Goal: Task Accomplishment & Management: Manage account settings

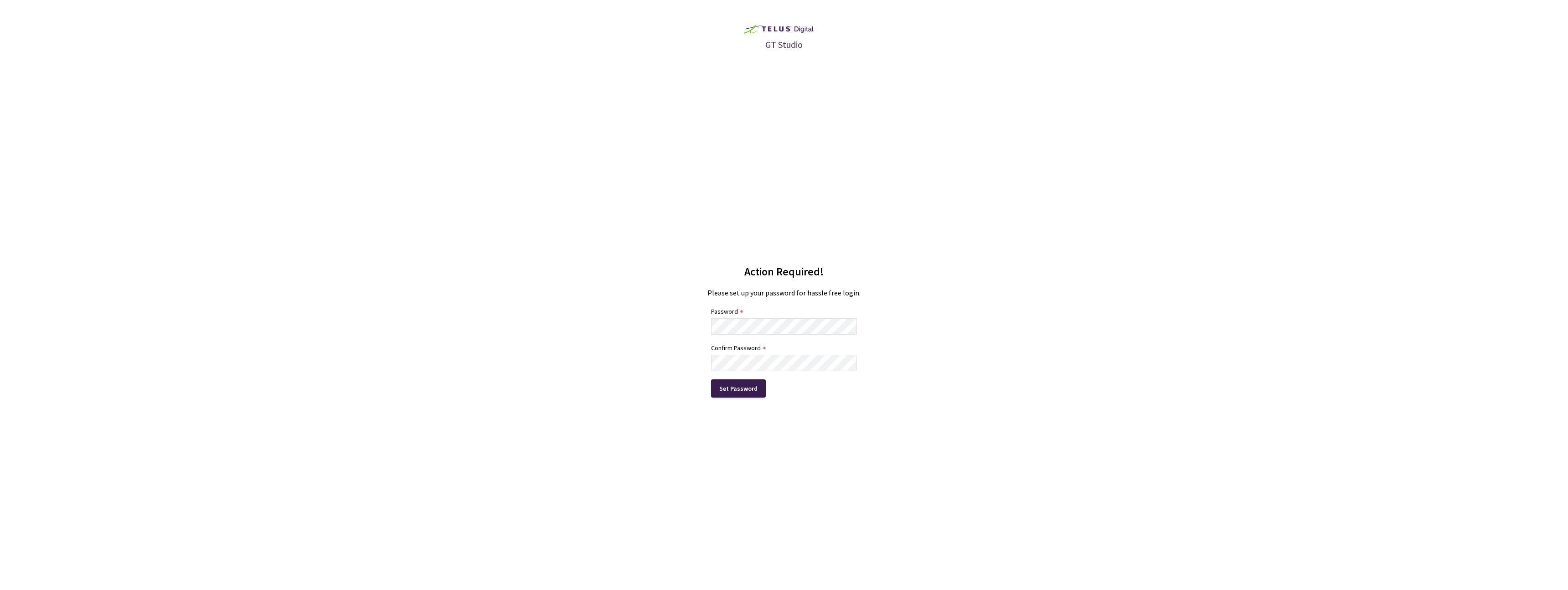
click at [752, 394] on div "Set Password" at bounding box center [738, 388] width 55 height 18
click at [761, 382] on div "Set Password" at bounding box center [738, 388] width 55 height 18
click at [756, 389] on div "Set Password" at bounding box center [738, 388] width 55 height 18
click at [743, 388] on div "Set Password" at bounding box center [738, 388] width 38 height 7
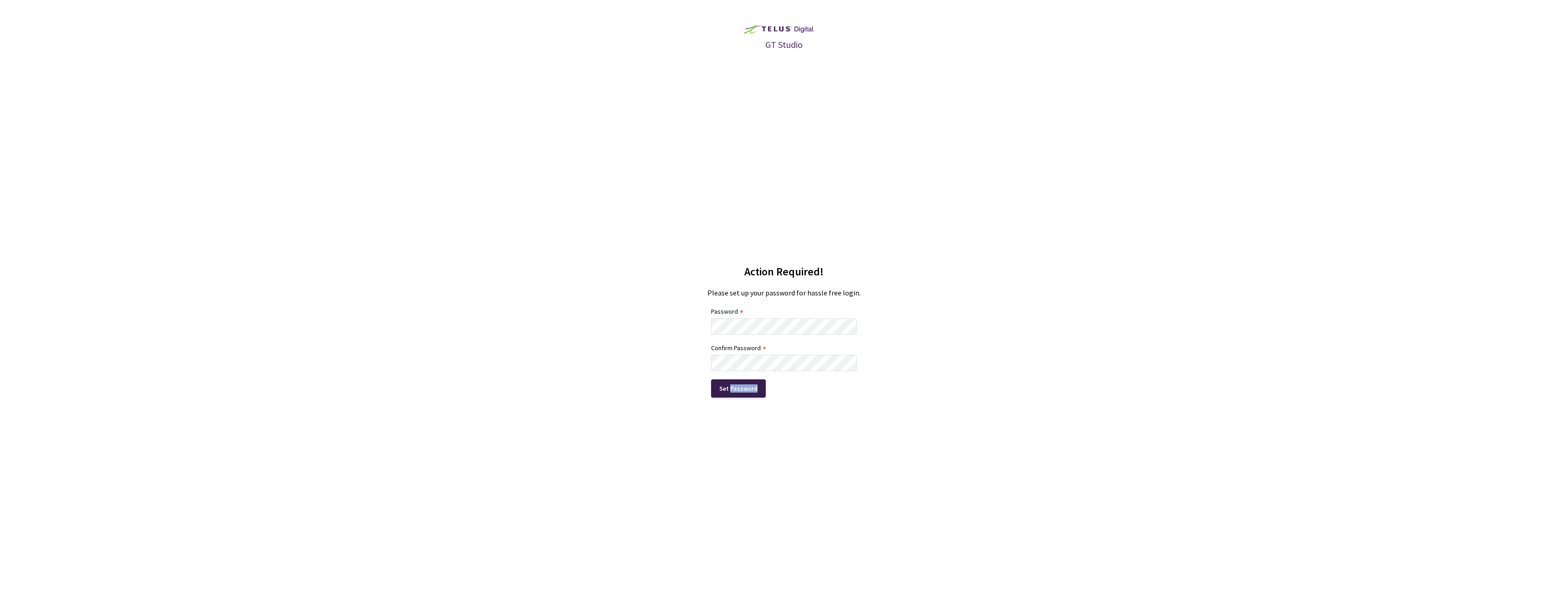
click at [743, 388] on div "Set Password" at bounding box center [738, 388] width 38 height 7
click at [741, 388] on div "Set Password" at bounding box center [738, 388] width 38 height 7
click at [544, 326] on div "GT Studio Action Required! Please set up your password for hassle free login. P…" at bounding box center [784, 295] width 1568 height 590
click at [586, 375] on div "GT Studio Action Required! Please set up your password for hassle free login. P…" at bounding box center [784, 295] width 1568 height 590
click at [721, 387] on div "Set Password" at bounding box center [738, 388] width 38 height 7
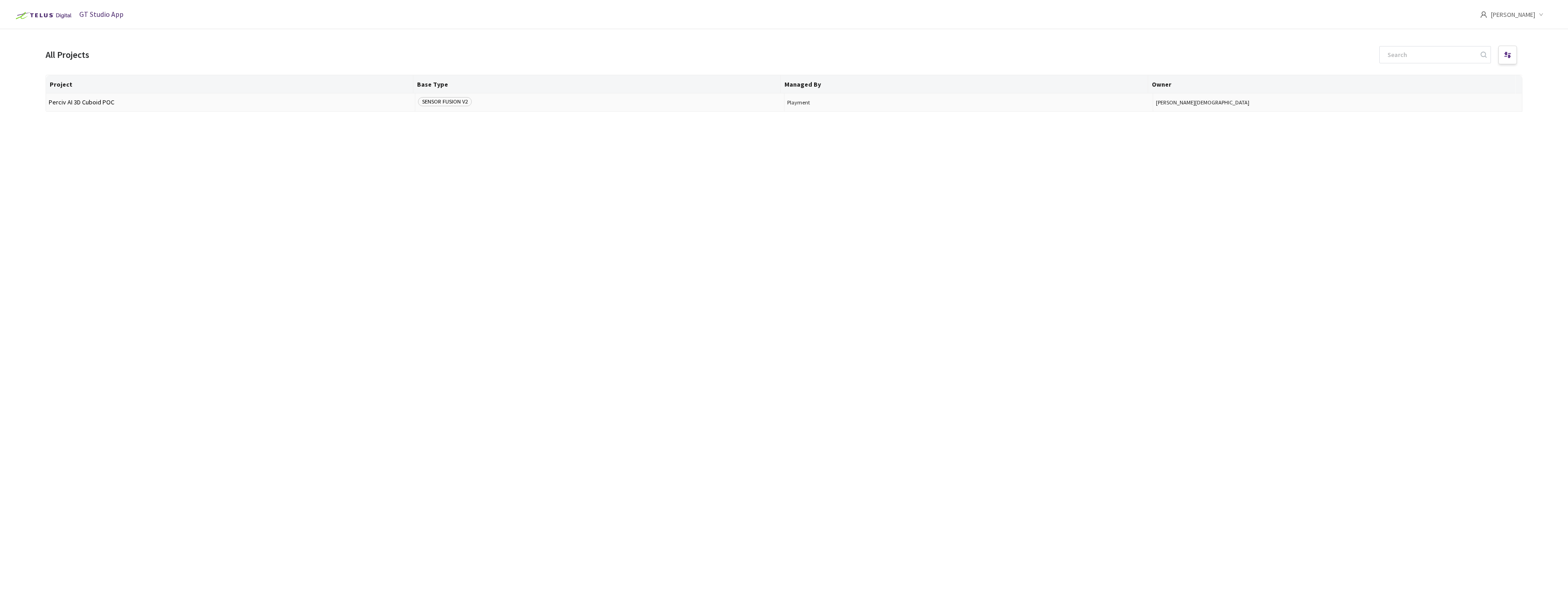
click at [525, 99] on div "SENSOR FUSION V2" at bounding box center [600, 102] width 363 height 10
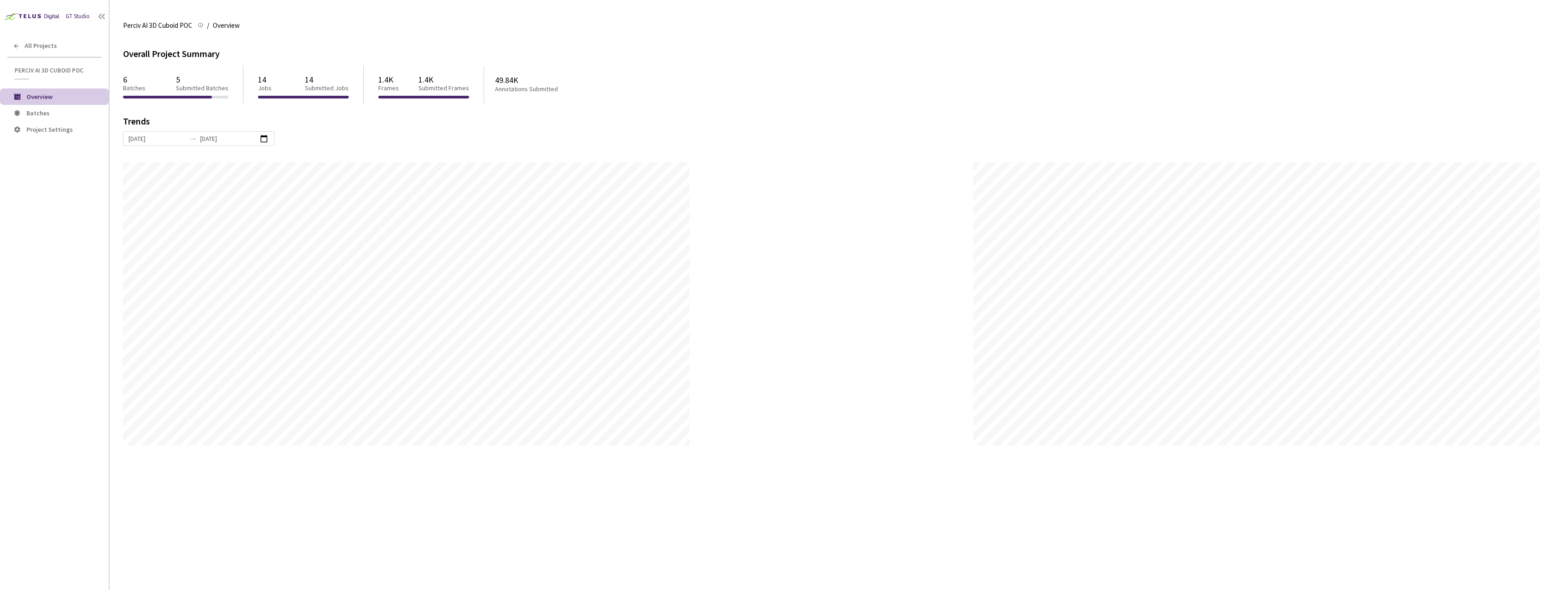
scroll to position [590, 1568]
click at [54, 114] on span "Batches" at bounding box center [64, 113] width 75 height 8
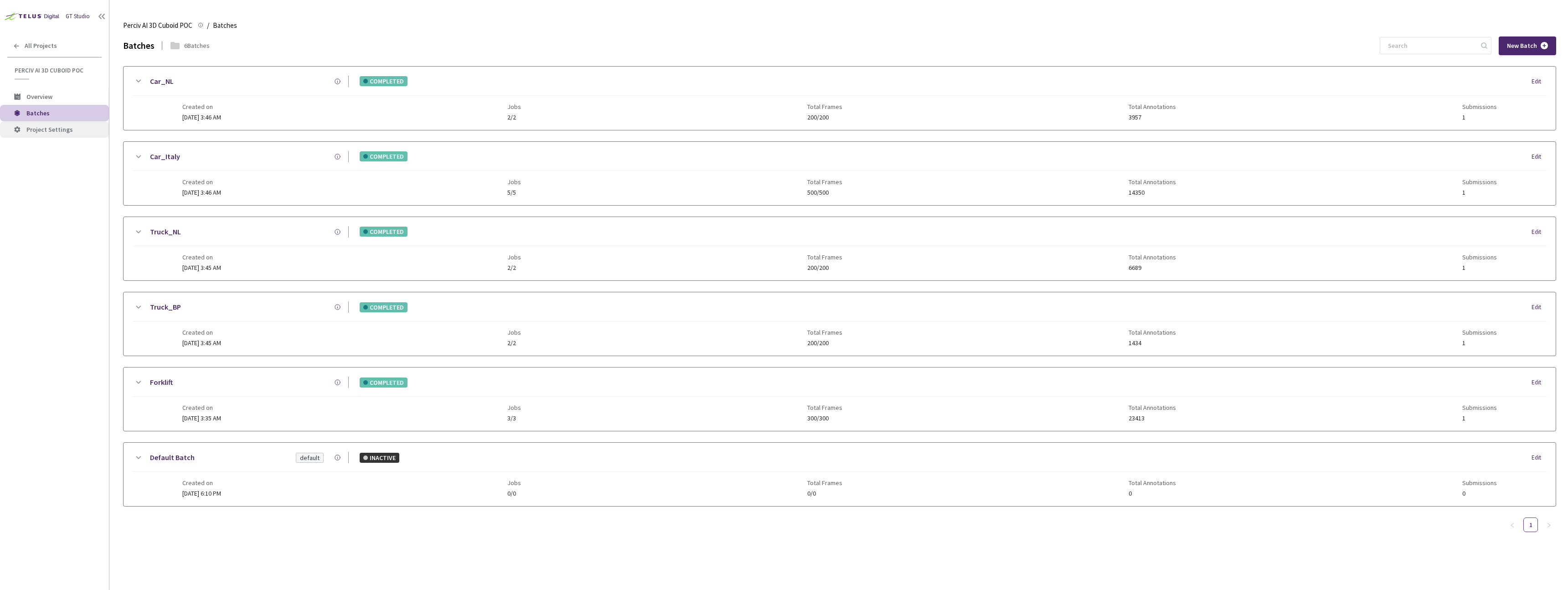
click at [54, 132] on span "Project Settings" at bounding box center [49, 129] width 46 height 8
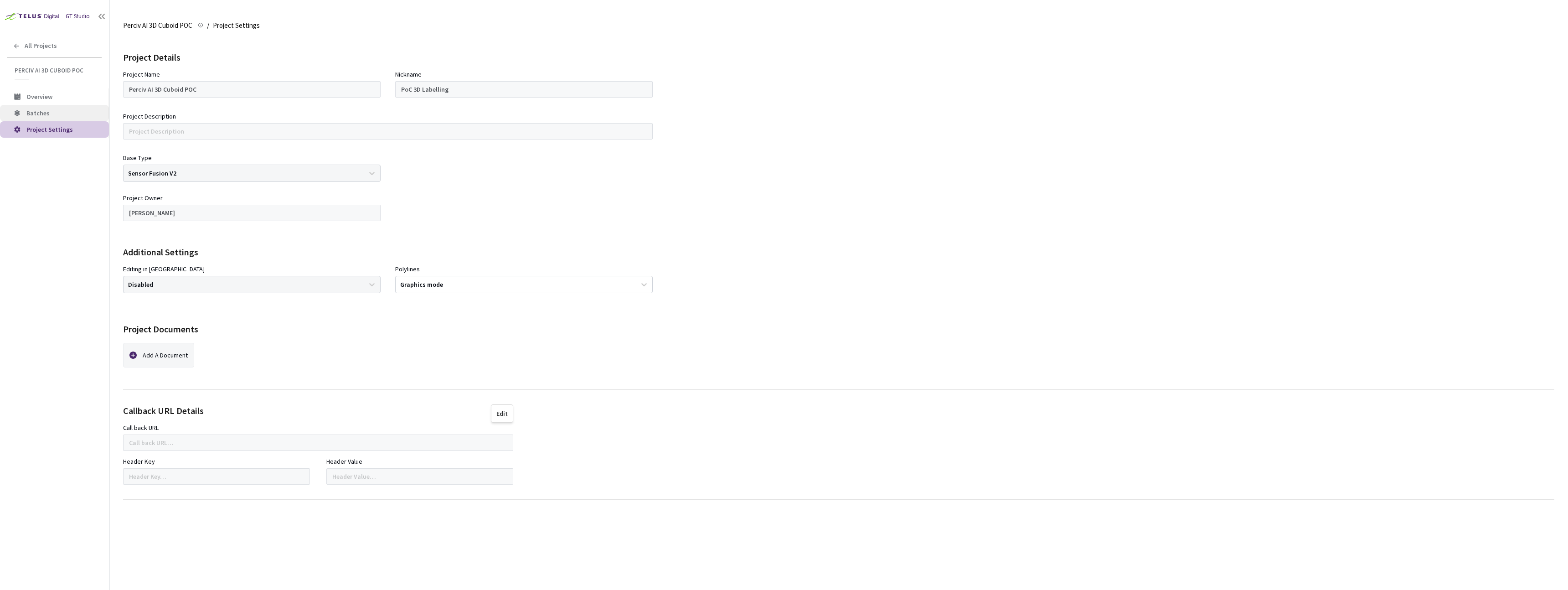
click at [55, 115] on span "Batches" at bounding box center [64, 113] width 75 height 8
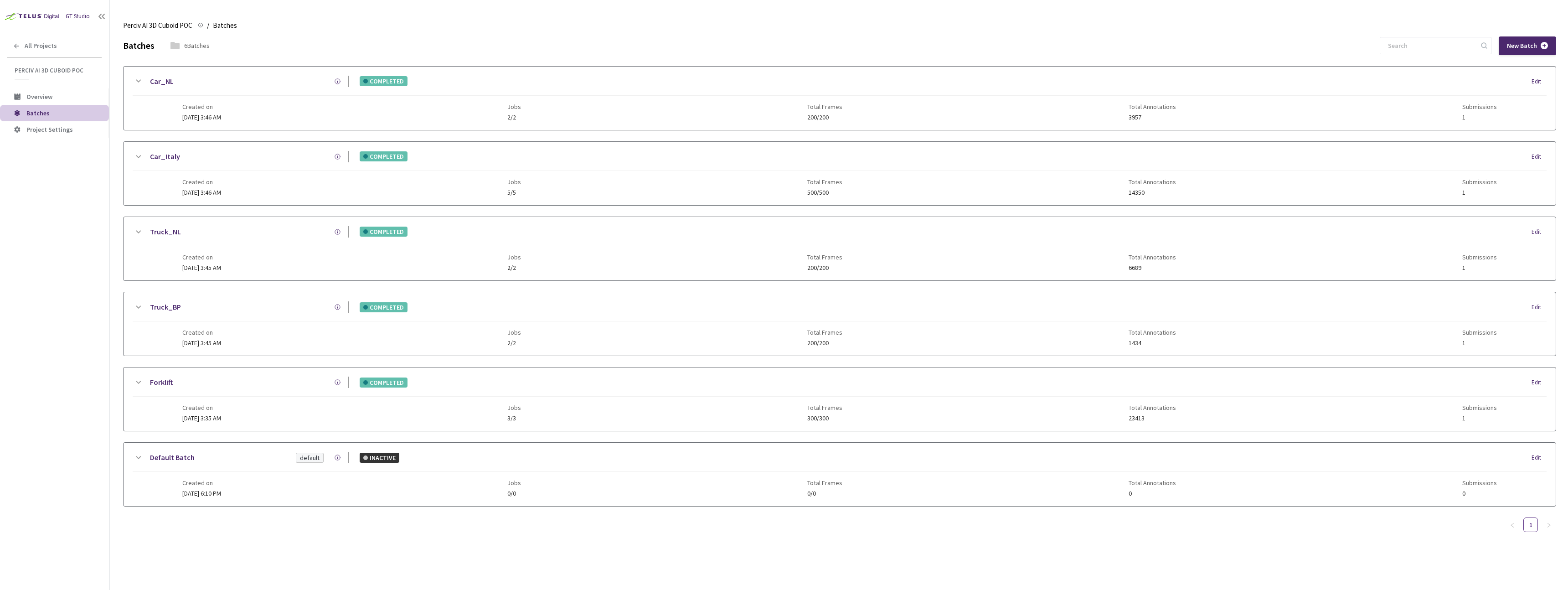
click at [141, 379] on icon at bounding box center [138, 382] width 11 height 11
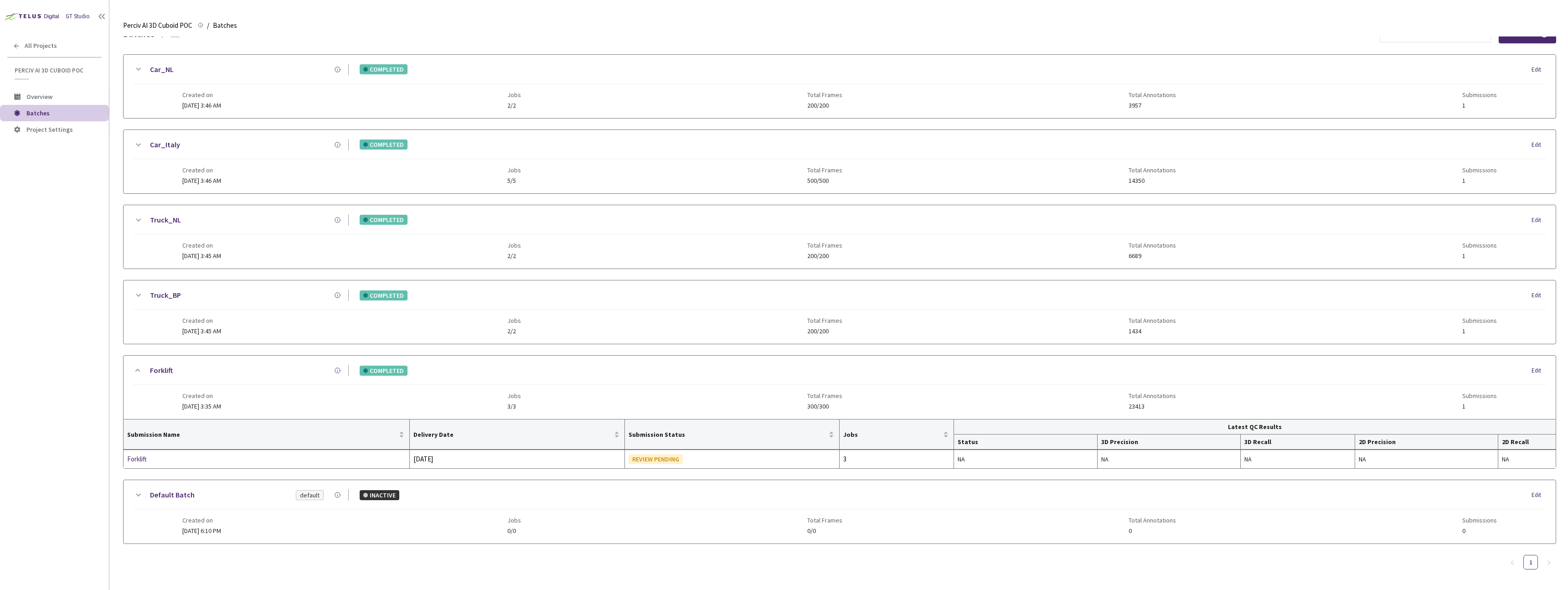
scroll to position [12, 0]
click at [521, 402] on div "Jobs 3/3" at bounding box center [514, 400] width 13 height 18
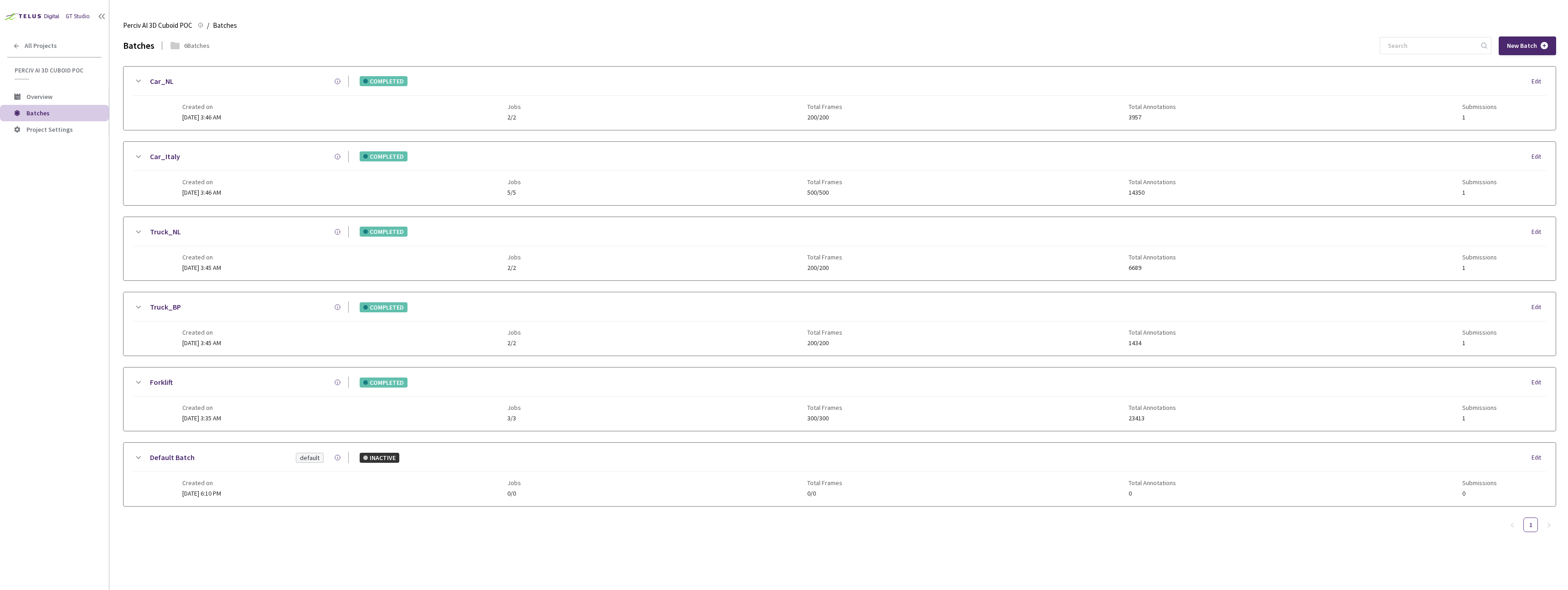
click at [534, 402] on div "Created on [DATE] 3:35 AM Jobs 3/3 Total Frames 300/300 Total Annotations 23413…" at bounding box center [840, 409] width 1315 height 25
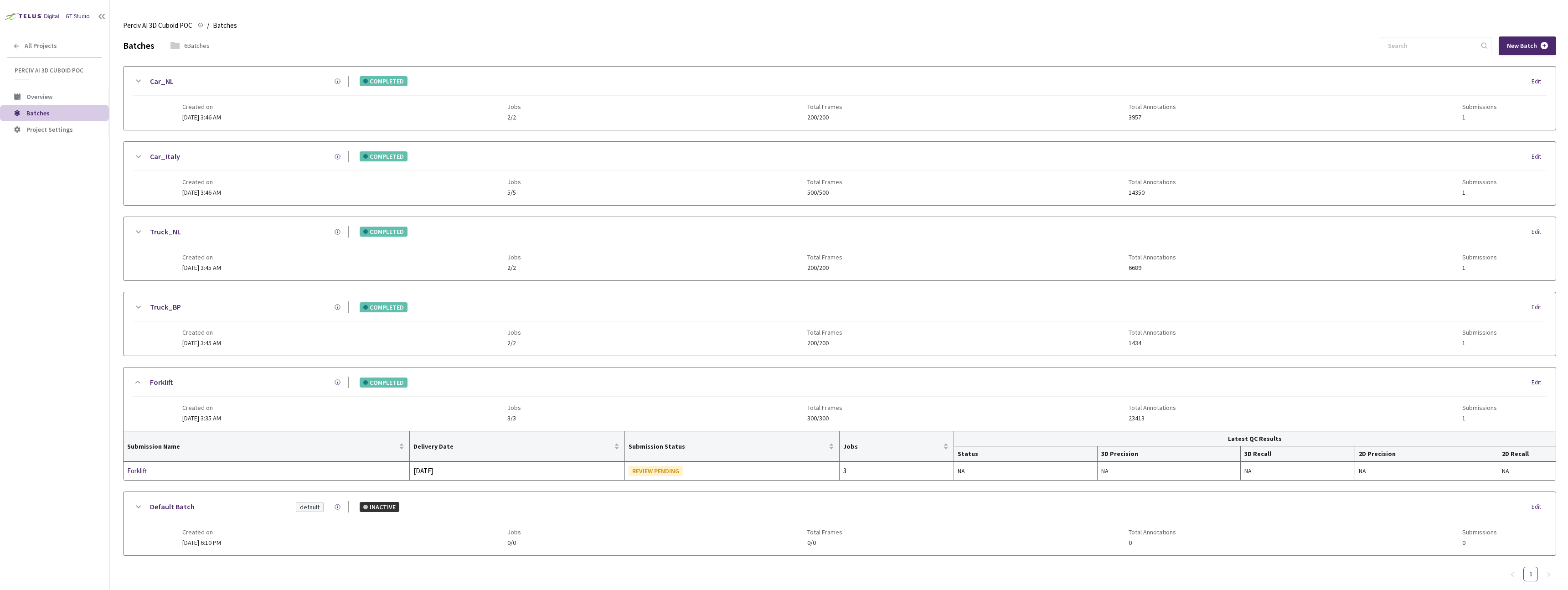
click at [362, 382] on div "COMPLETED" at bounding box center [383, 382] width 48 height 10
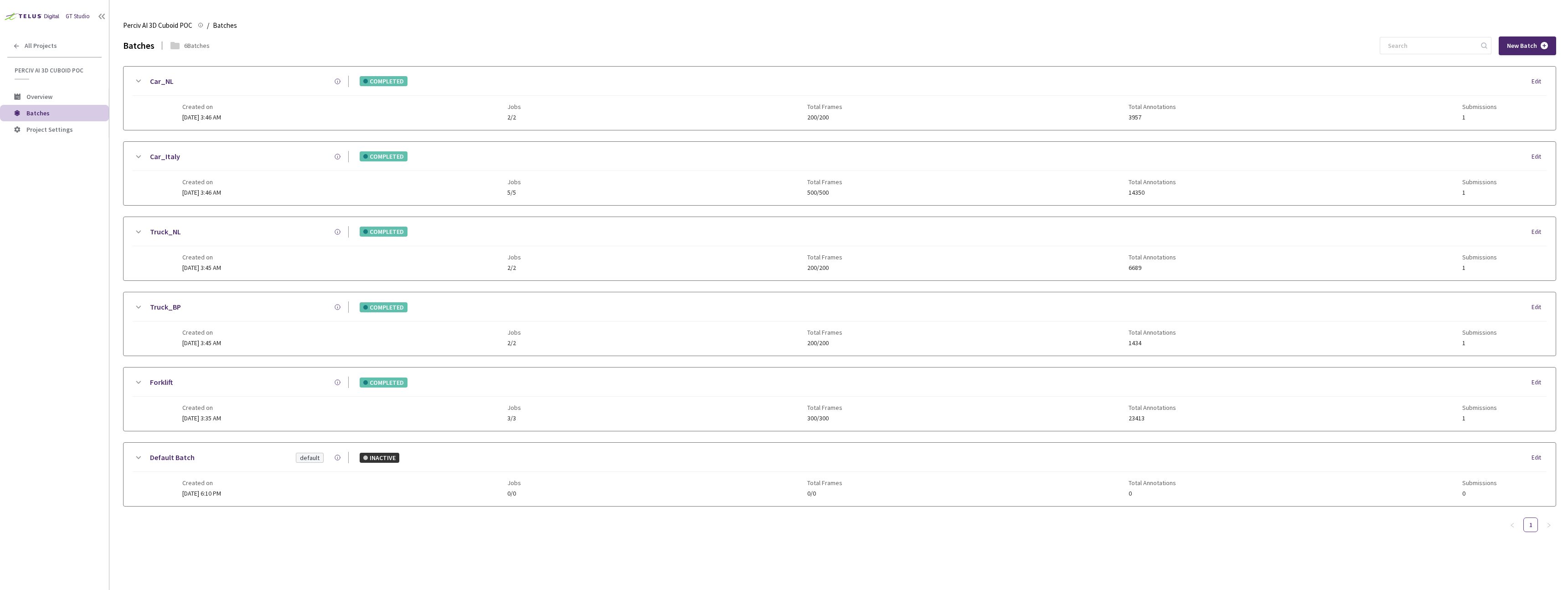
click at [362, 382] on div "COMPLETED" at bounding box center [383, 382] width 48 height 10
